Goal: Check status

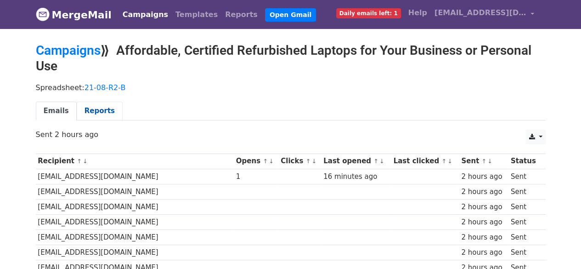
click at [96, 104] on link "Reports" at bounding box center [100, 110] width 46 height 19
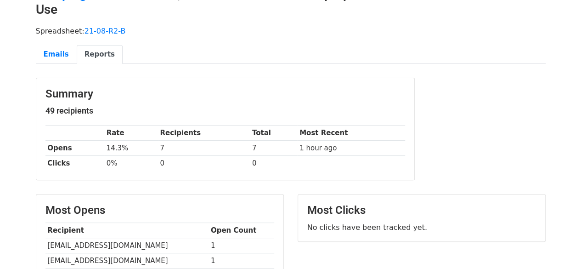
scroll to position [57, 0]
